Goal: Information Seeking & Learning: Understand process/instructions

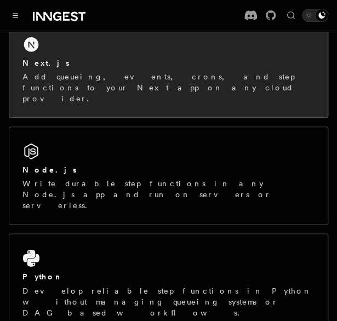
click at [186, 83] on p "Add queueing, events, crons, and step functions to your Next app on any cloud p…" at bounding box center [168, 87] width 292 height 33
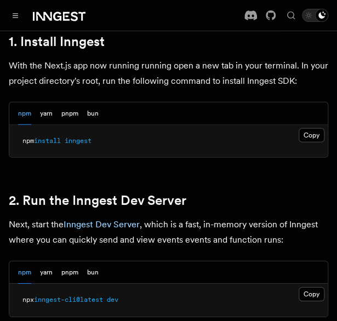
scroll to position [712, 0]
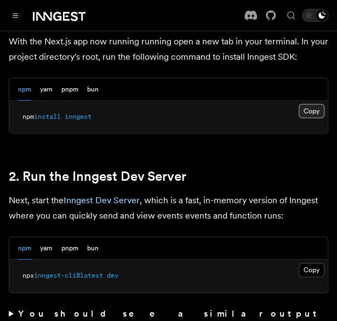
click at [311, 104] on button "Copy Copied" at bounding box center [312, 111] width 26 height 14
click at [226, 78] on div "npm yarn pnpm bun" at bounding box center [168, 89] width 318 height 22
click at [313, 263] on button "Copy Copied" at bounding box center [312, 270] width 26 height 14
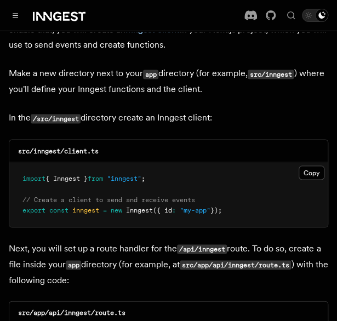
scroll to position [1369, 0]
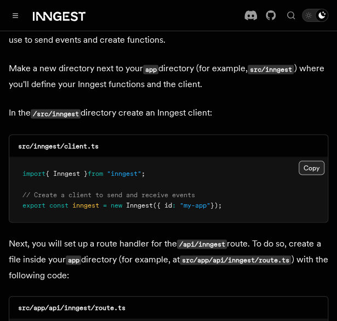
click at [313, 161] on button "Copy Copied" at bounding box center [312, 168] width 26 height 14
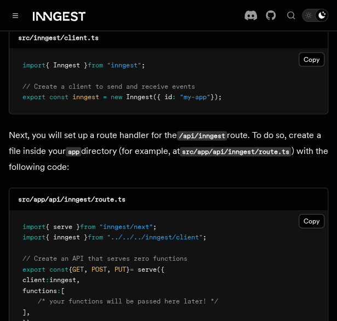
scroll to position [1479, 0]
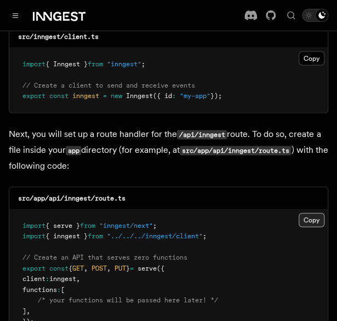
click at [316, 213] on button "Copy Copied" at bounding box center [312, 220] width 26 height 14
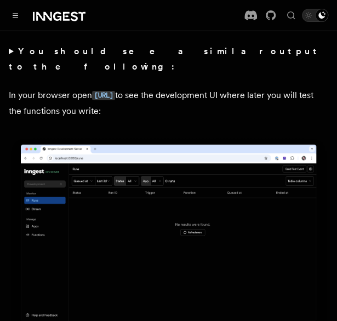
scroll to position [822, 0]
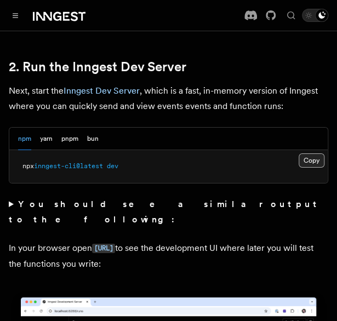
click at [312, 153] on button "Copy Copied" at bounding box center [312, 160] width 26 height 14
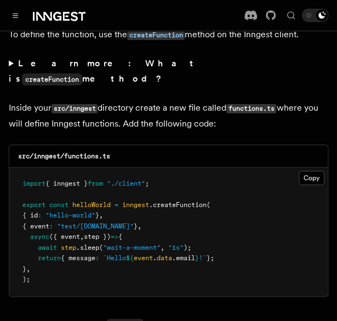
scroll to position [1917, 0]
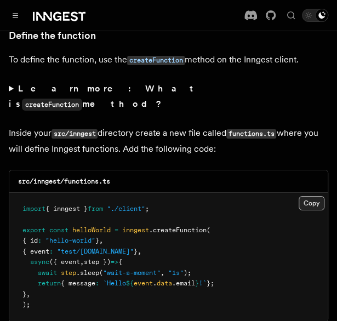
click at [308, 196] on button "Copy Copied" at bounding box center [312, 203] width 26 height 14
